Goal: Transaction & Acquisition: Purchase product/service

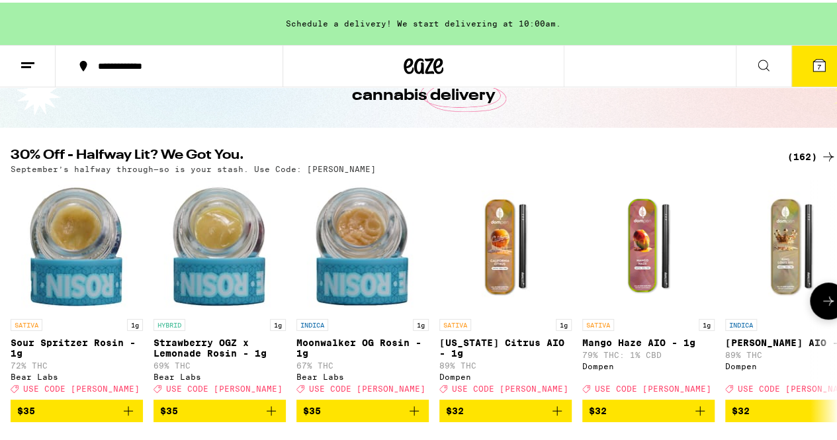
scroll to position [89, 0]
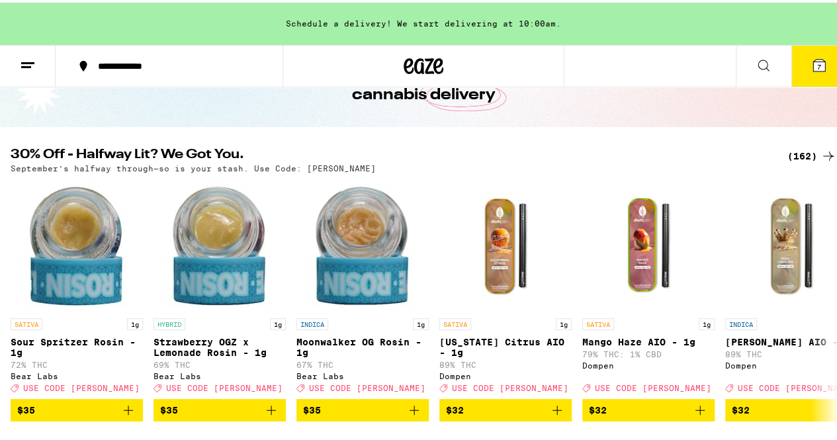
click at [794, 149] on div "(162)" at bounding box center [812, 154] width 49 height 16
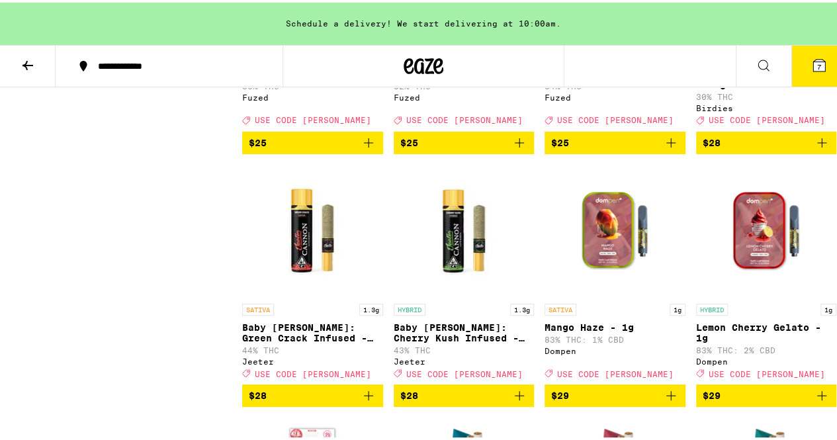
scroll to position [5380, 0]
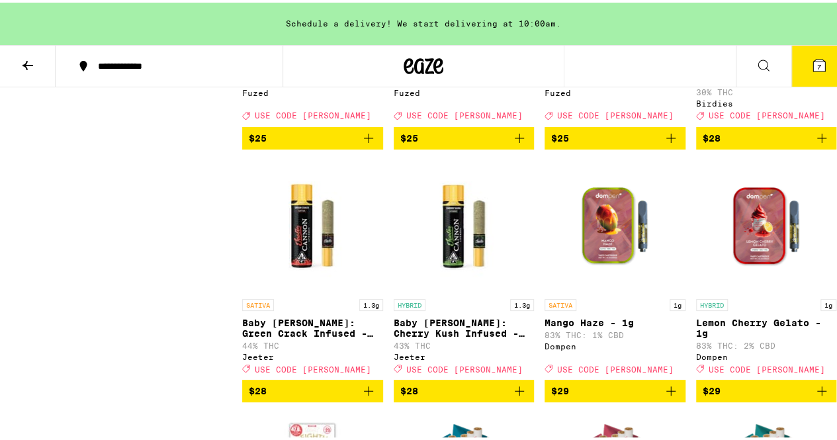
click at [371, 144] on icon "Add to bag" at bounding box center [369, 136] width 16 height 16
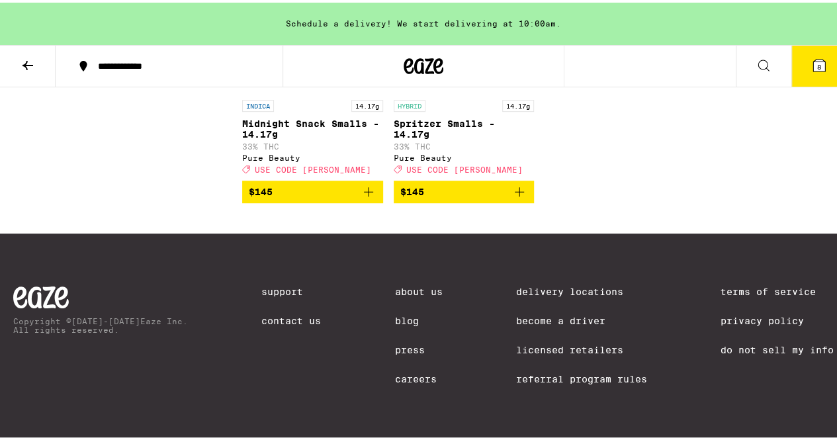
scroll to position [10569, 0]
